Goal: Information Seeking & Learning: Learn about a topic

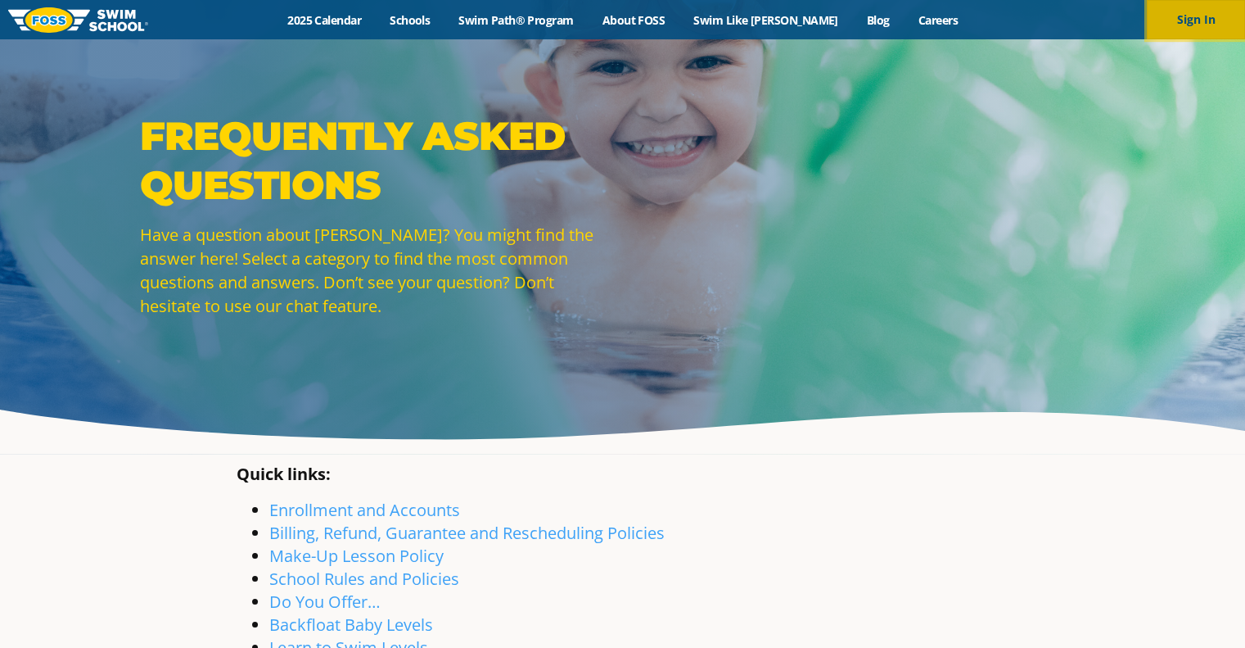
click at [1213, 28] on button "Sign In" at bounding box center [1196, 19] width 98 height 39
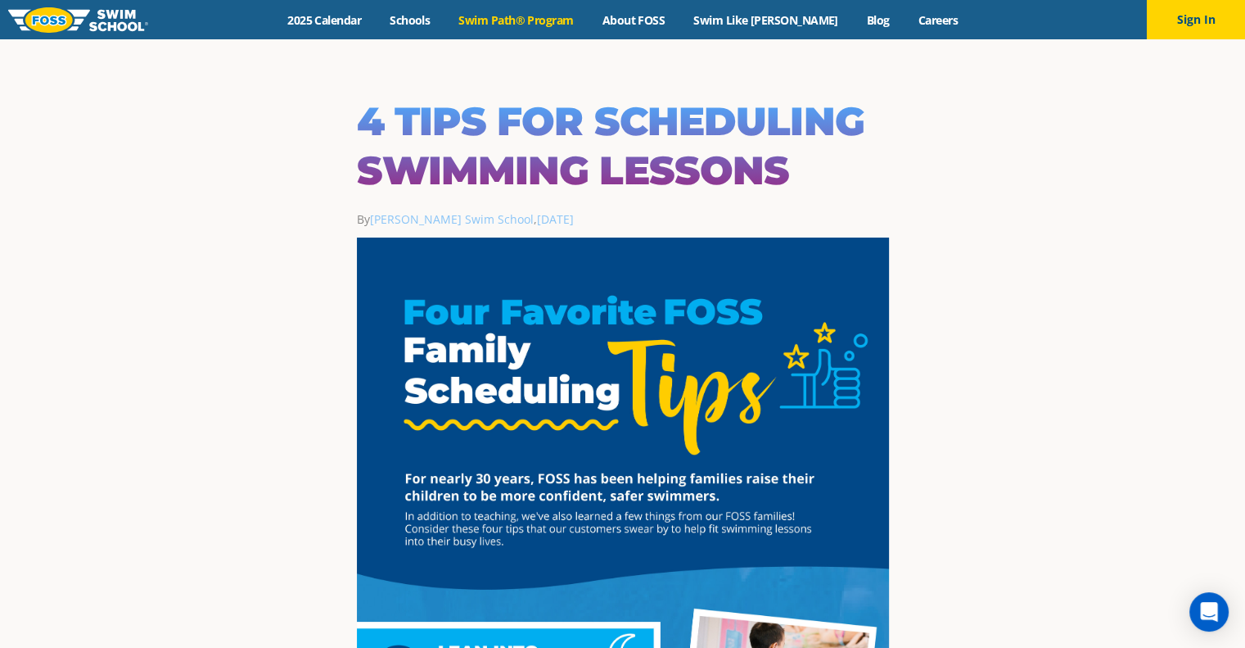
click at [571, 20] on link "Swim Path® Program" at bounding box center [516, 20] width 143 height 16
